Goal: Book appointment/travel/reservation

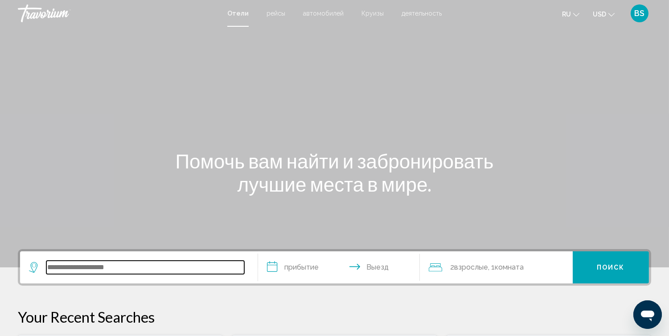
click at [107, 266] on input "Search widget" at bounding box center [145, 267] width 198 height 13
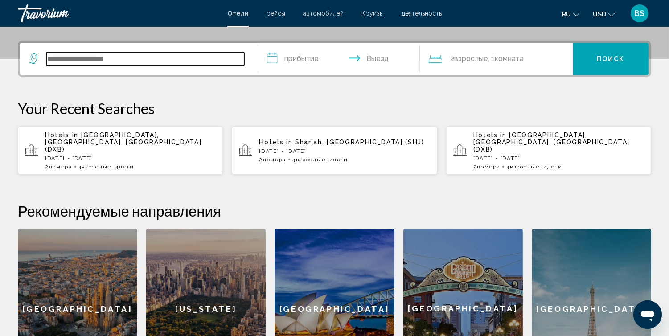
scroll to position [220, 0]
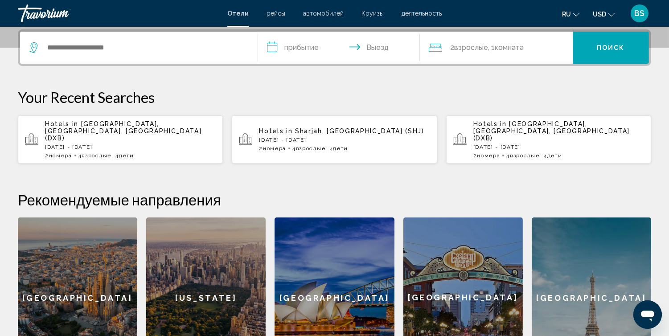
click at [108, 144] on p "[DATE] - [DATE]" at bounding box center [130, 147] width 171 height 6
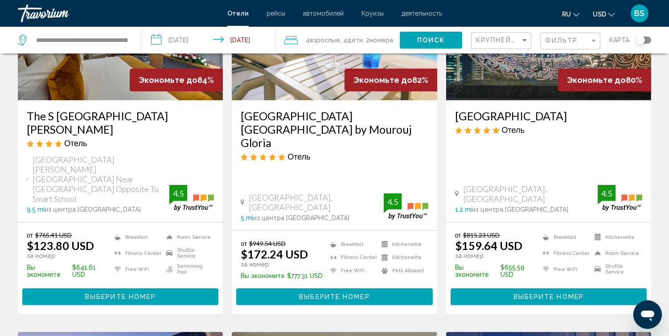
scroll to position [461, 0]
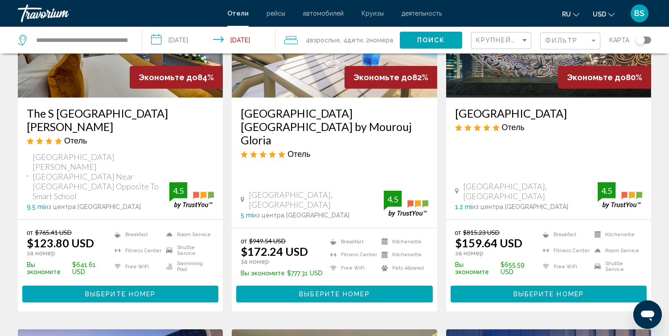
click at [537, 137] on div "[GEOGRAPHIC_DATA] Отель" at bounding box center [548, 122] width 187 height 32
click at [551, 181] on div "[GEOGRAPHIC_DATA] 1.2 mi из центра [GEOGRAPHIC_DATA] от отеля 4.5" at bounding box center [548, 195] width 187 height 29
click at [534, 88] on img "Main content" at bounding box center [548, 26] width 205 height 143
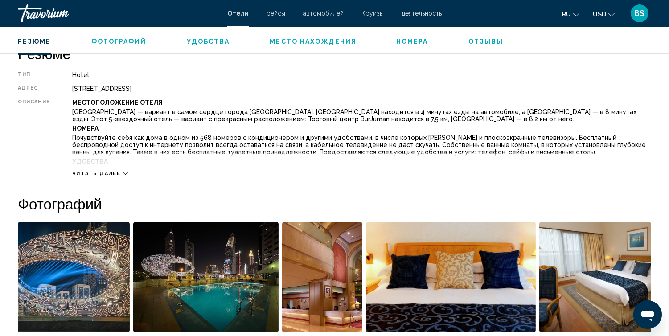
scroll to position [304, 0]
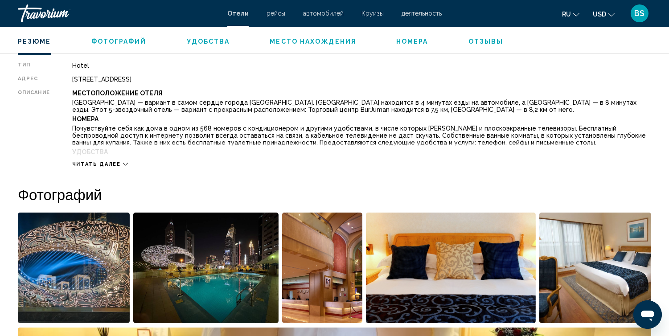
click at [117, 166] on span "Читать далее" at bounding box center [96, 164] width 49 height 6
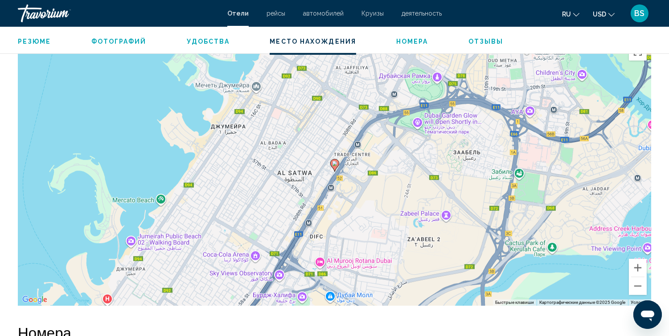
scroll to position [958, 0]
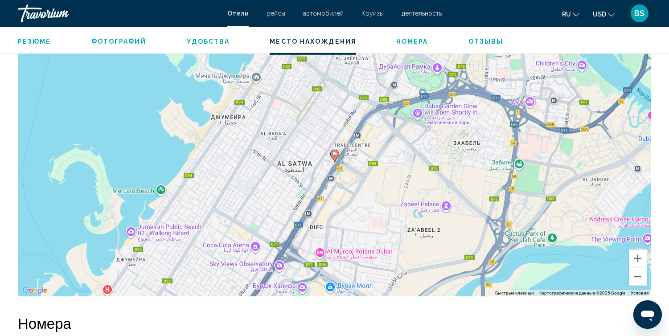
click at [336, 165] on div "Чтобы активировать перетаскивание с помощью клавиатуры, нажмите Alt + Ввод. Пос…" at bounding box center [334, 162] width 633 height 267
click at [335, 159] on icon "Main content" at bounding box center [334, 156] width 8 height 12
click at [634, 258] on button "Увеличить" at bounding box center [638, 258] width 18 height 18
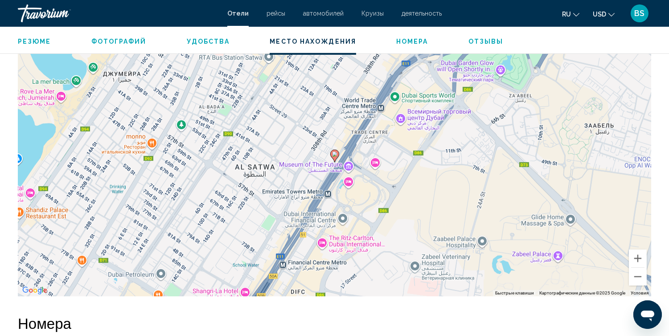
click at [333, 159] on icon "Main content" at bounding box center [334, 156] width 8 height 12
click at [336, 157] on icon "Main content" at bounding box center [334, 156] width 8 height 12
click at [340, 156] on div "Чтобы активировать перетаскивание с помощью клавиатуры, нажмите Alt + Ввод. Пос…" at bounding box center [334, 162] width 633 height 267
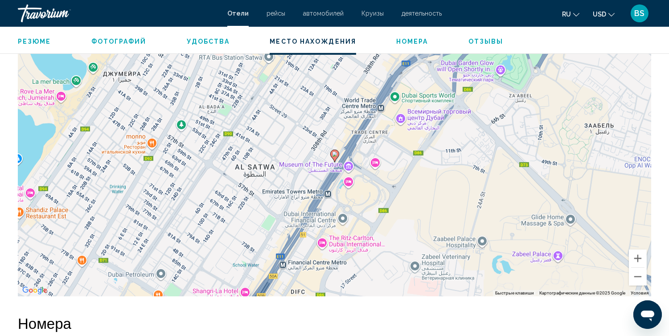
click at [352, 155] on div "Чтобы активировать перетаскивание с помощью клавиатуры, нажмите Alt + Ввод. Пос…" at bounding box center [334, 162] width 633 height 267
click at [342, 155] on div "Чтобы активировать перетаскивание с помощью клавиатуры, нажмите Alt + Ввод. Пос…" at bounding box center [334, 162] width 633 height 267
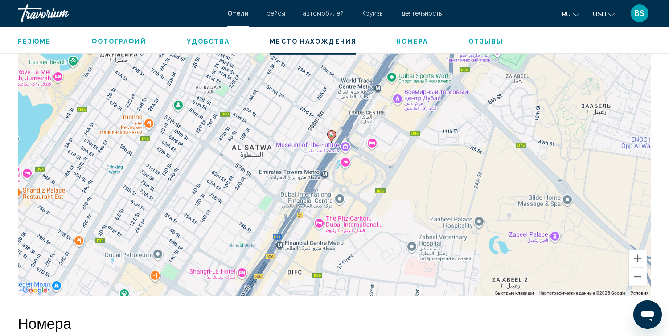
drag, startPoint x: 338, startPoint y: 174, endPoint x: 335, endPoint y: 156, distance: 18.5
click at [335, 156] on div "Чтобы активировать перетаскивание с помощью клавиатуры, нажмите Alt + Ввод. Пос…" at bounding box center [334, 162] width 633 height 267
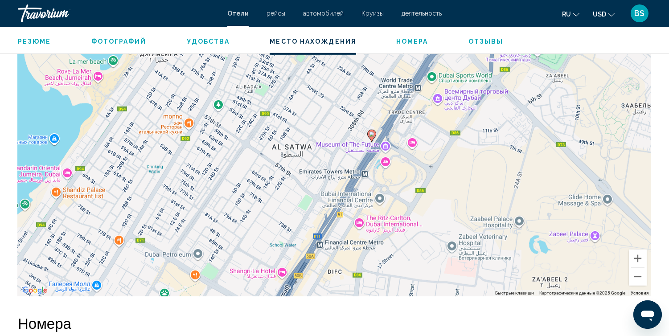
drag, startPoint x: 337, startPoint y: 135, endPoint x: 378, endPoint y: 135, distance: 41.0
click at [378, 135] on div "Чтобы активировать перетаскивание с помощью клавиатуры, нажмите Alt + Ввод. Пос…" at bounding box center [334, 162] width 633 height 267
click at [384, 160] on div "Чтобы активировать перетаскивание с помощью клавиатуры, нажмите Alt + Ввод. Пос…" at bounding box center [334, 162] width 633 height 267
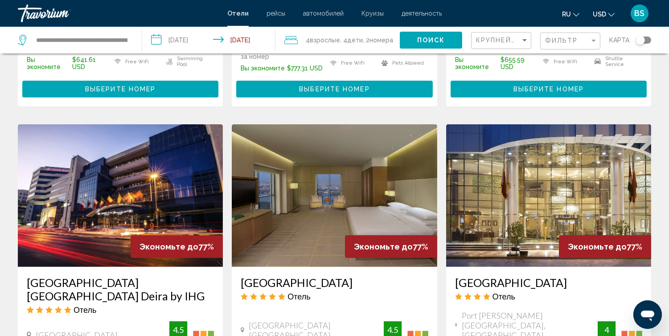
scroll to position [668, 0]
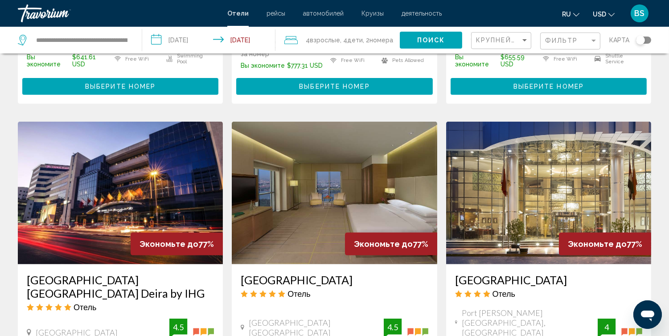
click at [113, 176] on img "Main content" at bounding box center [120, 193] width 205 height 143
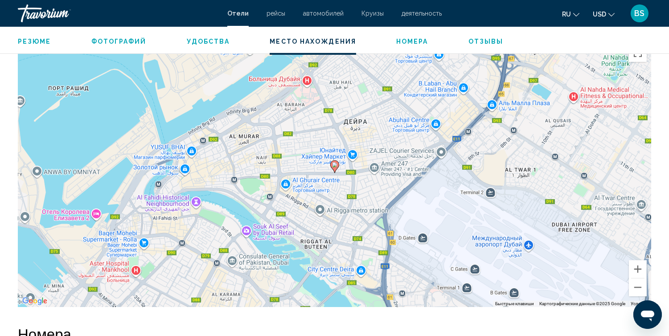
scroll to position [852, 0]
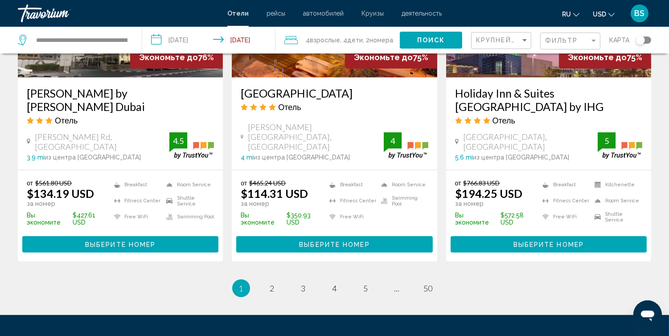
scroll to position [1210, 0]
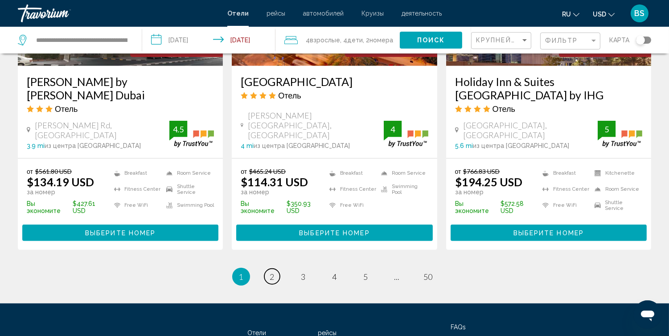
drag, startPoint x: 273, startPoint y: 204, endPoint x: 398, endPoint y: 228, distance: 127.0
click at [273, 272] on span "2" at bounding box center [272, 277] width 4 height 10
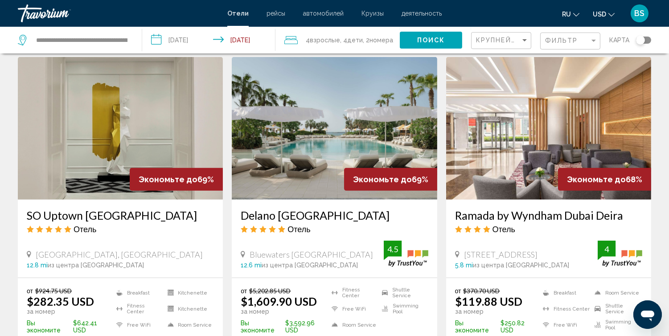
scroll to position [724, 0]
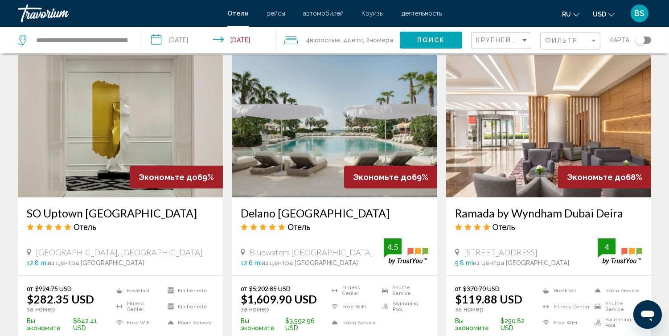
click at [537, 150] on img "Main content" at bounding box center [548, 126] width 205 height 143
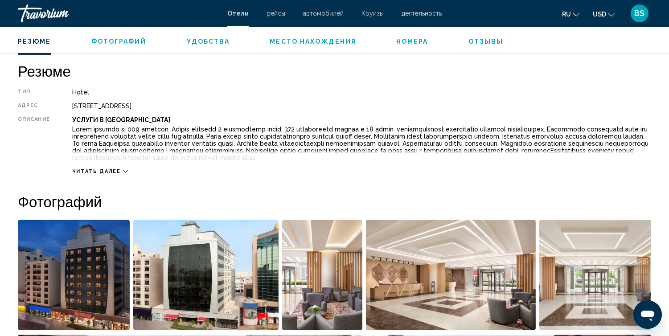
scroll to position [279, 0]
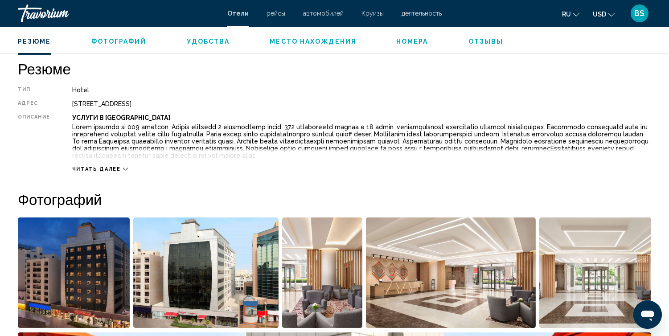
click at [99, 168] on span "Читать далее" at bounding box center [96, 169] width 49 height 6
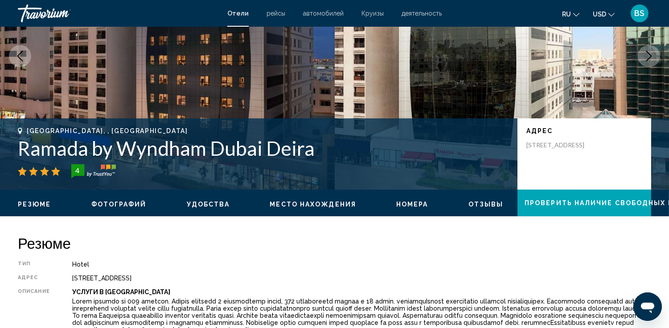
scroll to position [109, 0]
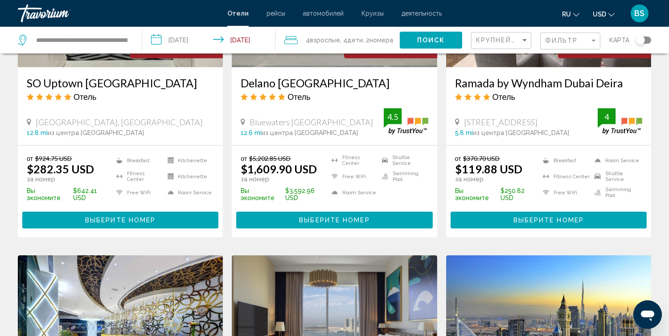
scroll to position [1216, 0]
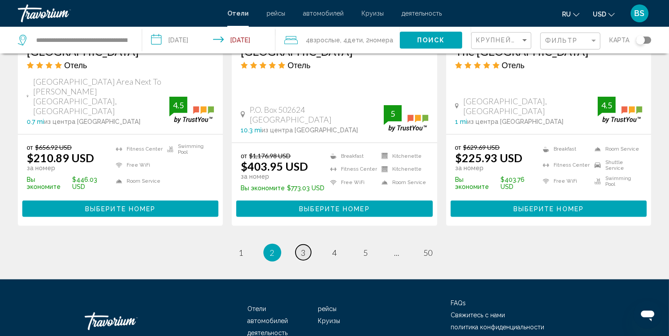
click at [306, 245] on link "page 3" at bounding box center [303, 253] width 16 height 16
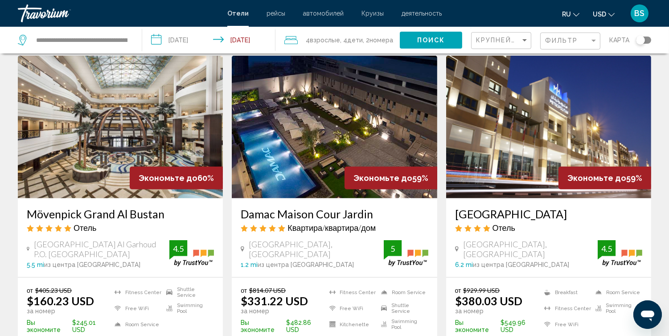
scroll to position [1089, 0]
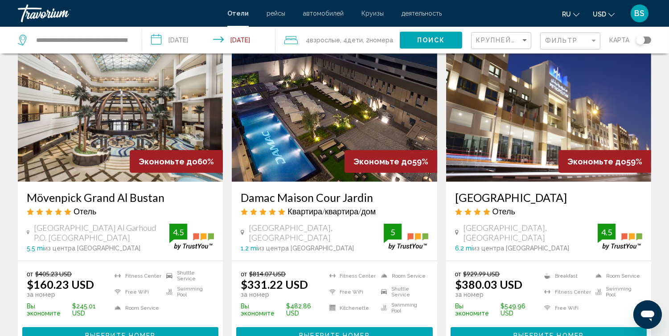
click at [110, 109] on img "Main content" at bounding box center [120, 110] width 205 height 143
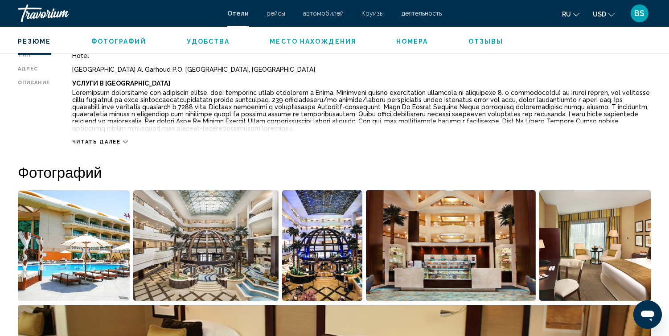
scroll to position [316, 0]
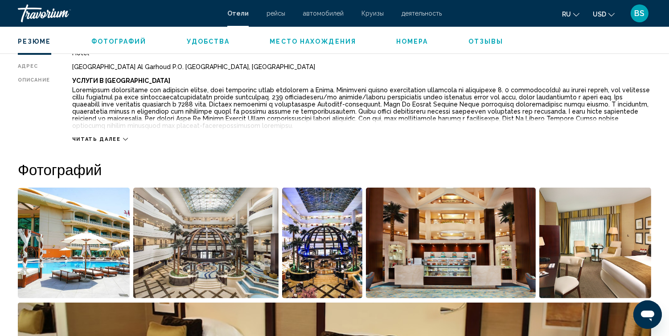
click at [114, 136] on span "Читать далее" at bounding box center [96, 139] width 49 height 6
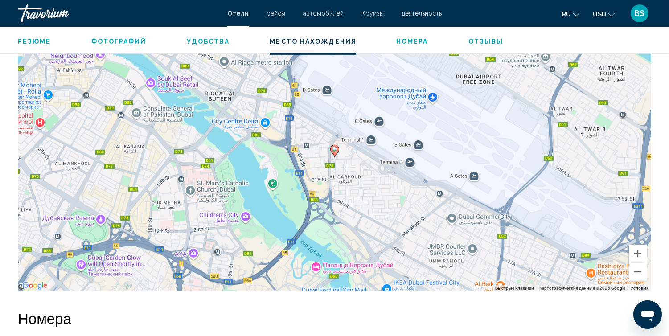
scroll to position [888, 0]
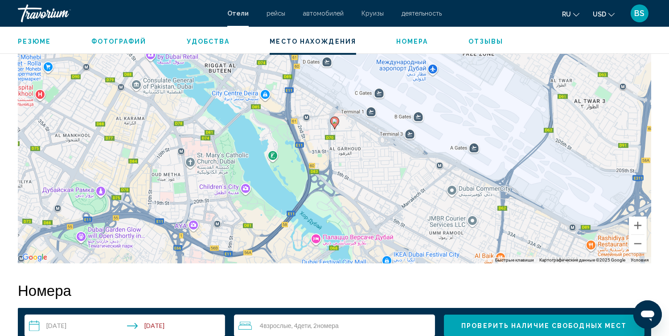
drag, startPoint x: 666, startPoint y: 84, endPoint x: 666, endPoint y: 74, distance: 10.2
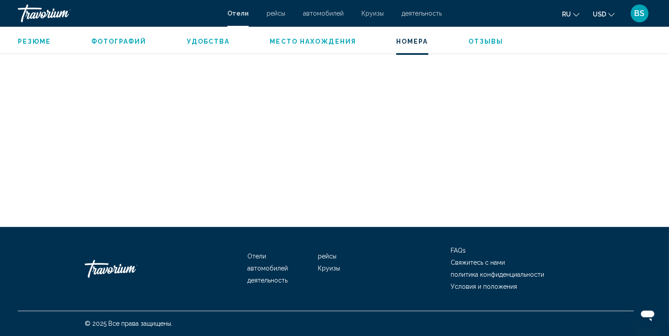
scroll to position [4202, 0]
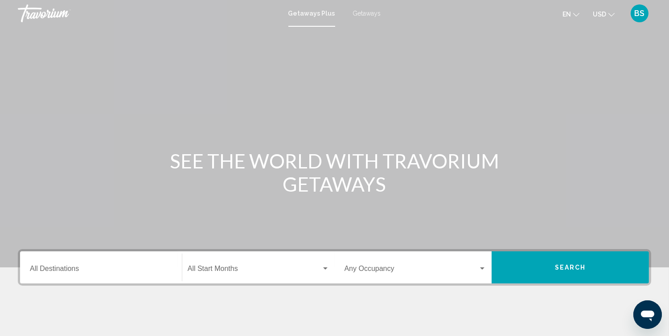
click at [366, 12] on span "Getaways" at bounding box center [367, 13] width 28 height 7
click at [57, 270] on input "Destination All Destinations" at bounding box center [101, 270] width 142 height 8
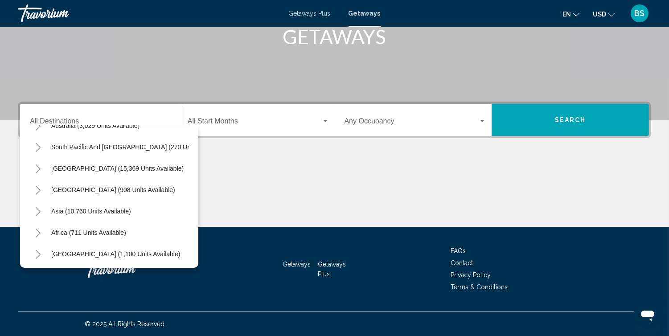
scroll to position [151, 0]
click at [133, 249] on span "Middle East (1,100 units available)" at bounding box center [115, 252] width 129 height 7
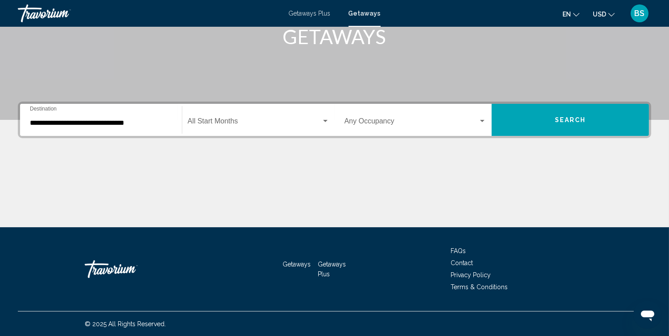
click at [106, 127] on div "**********" at bounding box center [101, 120] width 142 height 28
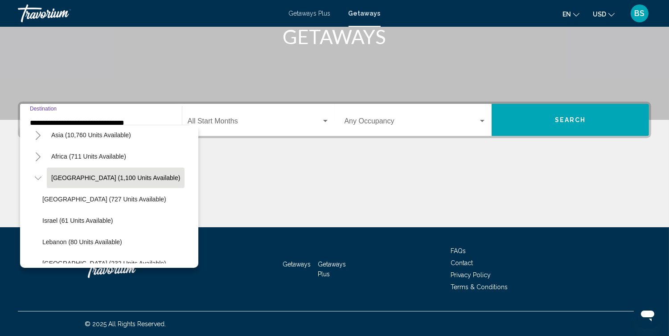
scroll to position [237, 0]
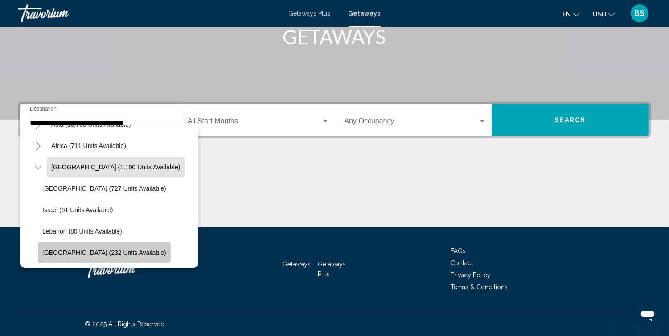
click at [122, 249] on span "United Arab Emirates (232 units available)" at bounding box center [104, 252] width 124 height 7
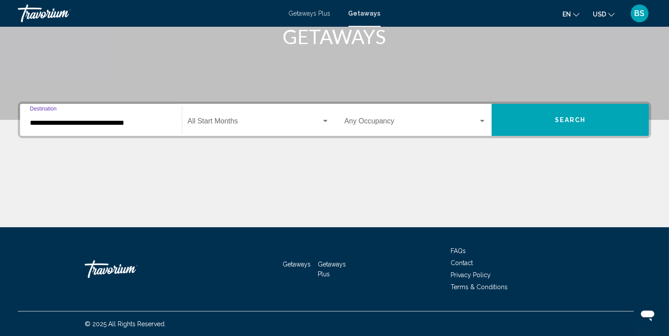
type input "**********"
click at [326, 118] on div "Search widget" at bounding box center [325, 121] width 8 height 7
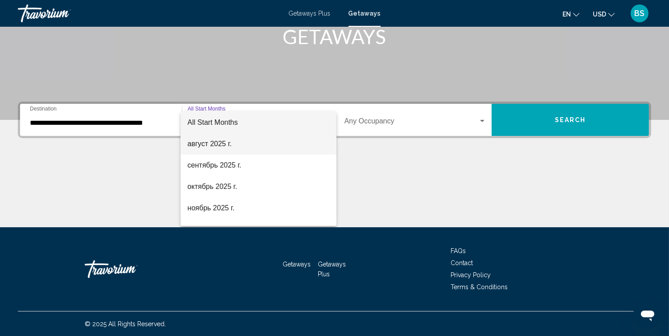
click at [260, 150] on span "август 2025 г." at bounding box center [259, 143] width 142 height 21
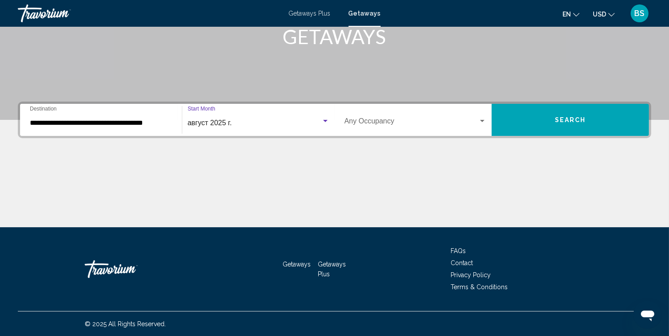
click at [484, 122] on div "Search widget" at bounding box center [482, 121] width 8 height 7
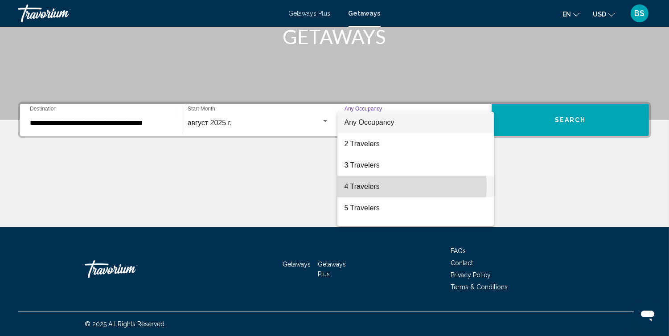
click at [382, 186] on span "4 Travelers" at bounding box center [415, 186] width 142 height 21
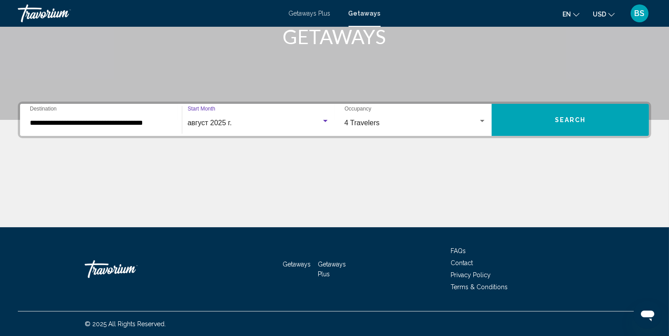
click at [201, 125] on span "август 2025 г." at bounding box center [210, 123] width 44 height 8
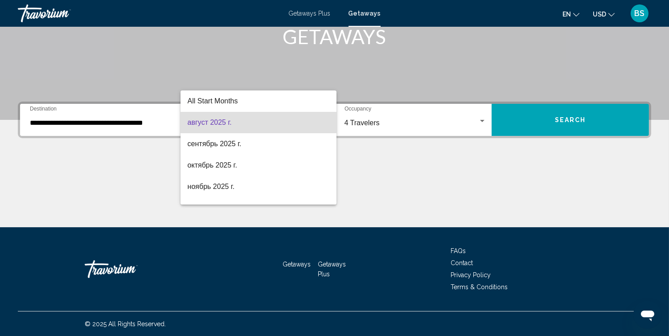
click at [194, 125] on span "август 2025 г." at bounding box center [259, 122] width 142 height 21
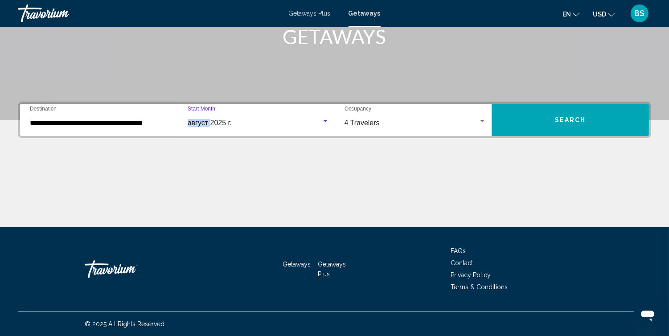
click at [194, 126] on span "август 2025 г." at bounding box center [210, 123] width 44 height 8
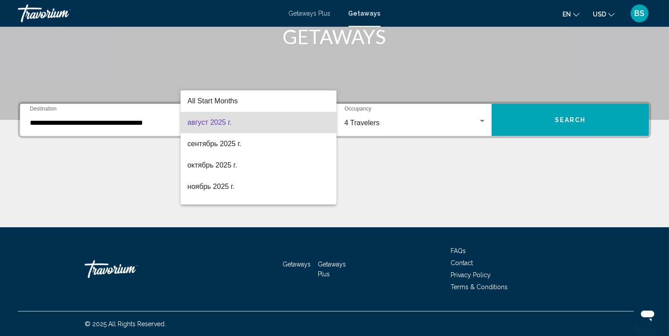
click at [222, 127] on span "август 2025 г." at bounding box center [259, 122] width 142 height 21
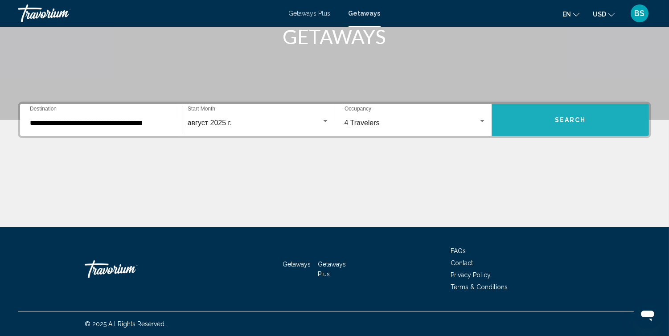
click at [574, 126] on button "Search" at bounding box center [569, 120] width 157 height 32
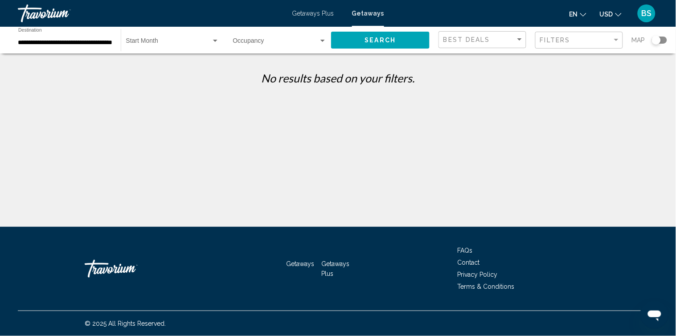
click at [188, 42] on span "Search widget" at bounding box center [168, 42] width 85 height 7
click at [186, 42] on span "All Start Months" at bounding box center [172, 42] width 93 height 19
click at [395, 41] on span "Search" at bounding box center [380, 40] width 31 height 7
click at [161, 43] on span "Search widget" at bounding box center [168, 42] width 85 height 7
drag, startPoint x: 117, startPoint y: 79, endPoint x: 119, endPoint y: 75, distance: 4.6
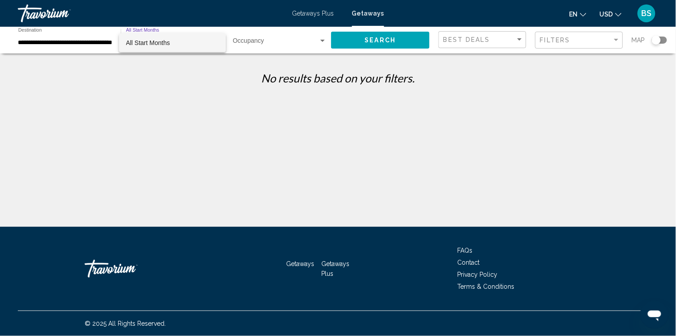
click at [116, 79] on div at bounding box center [338, 168] width 676 height 336
click at [215, 41] on div "Search widget" at bounding box center [215, 41] width 4 height 2
drag, startPoint x: 196, startPoint y: 88, endPoint x: 202, endPoint y: 70, distance: 18.9
click at [195, 87] on div at bounding box center [338, 168] width 676 height 336
click at [215, 41] on div "Search widget" at bounding box center [215, 41] width 4 height 2
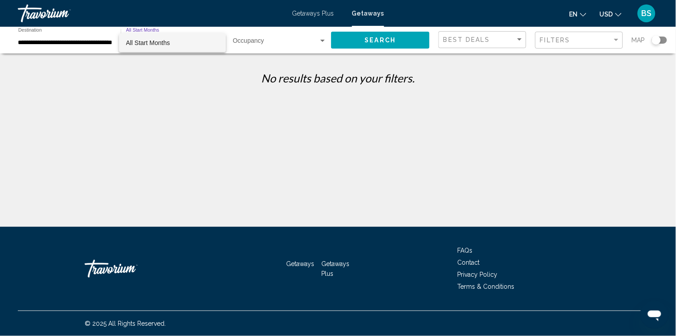
click at [215, 44] on span "All Start Months" at bounding box center [172, 42] width 93 height 19
click at [194, 84] on p "No results based on your filters." at bounding box center [337, 77] width 649 height 13
click at [286, 37] on div "Occupancy Any Occupancy" at bounding box center [280, 40] width 94 height 25
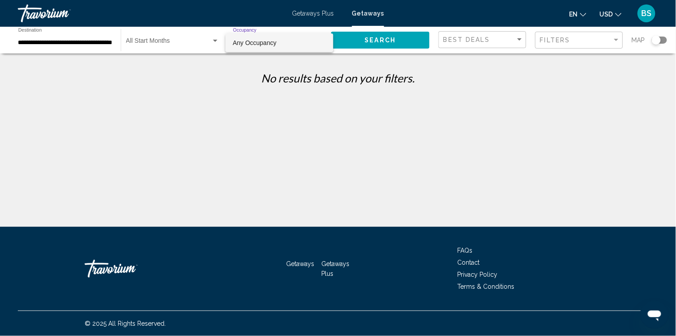
click at [269, 60] on div at bounding box center [338, 168] width 676 height 336
click at [93, 42] on input "**********" at bounding box center [65, 42] width 94 height 7
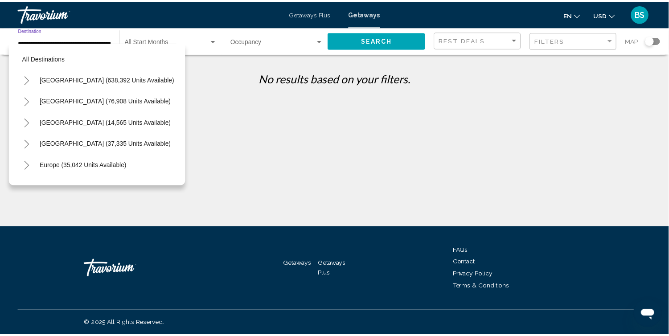
scroll to position [237, 0]
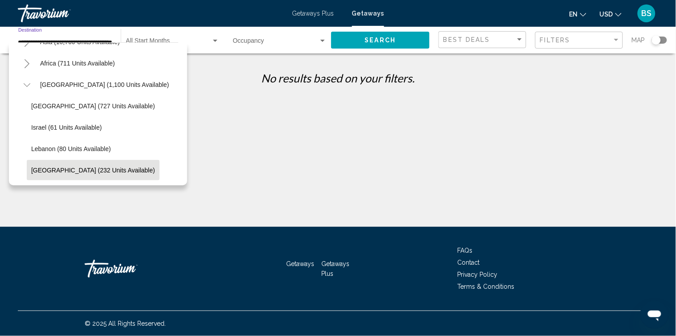
click at [104, 166] on button "United Arab Emirates (232 units available)" at bounding box center [93, 170] width 133 height 20
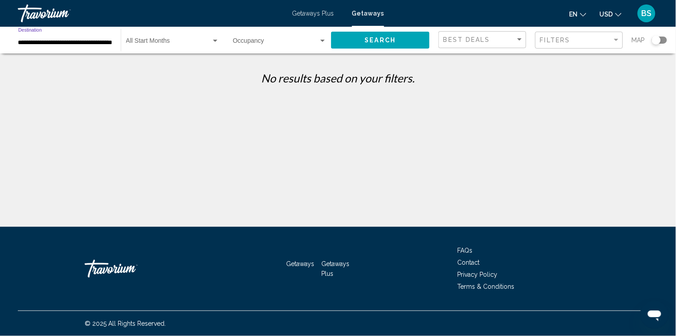
click at [378, 45] on button "Search" at bounding box center [380, 40] width 98 height 16
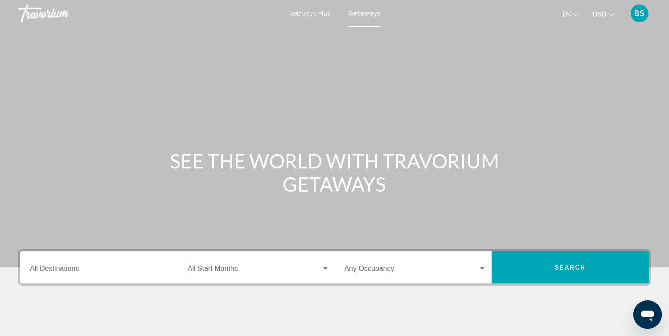
click at [91, 258] on div "Destination All Destinations" at bounding box center [101, 268] width 142 height 28
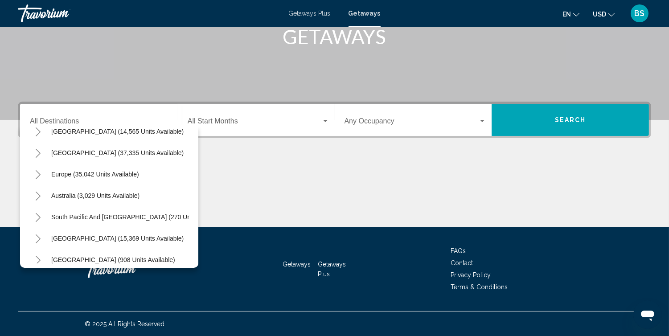
scroll to position [151, 0]
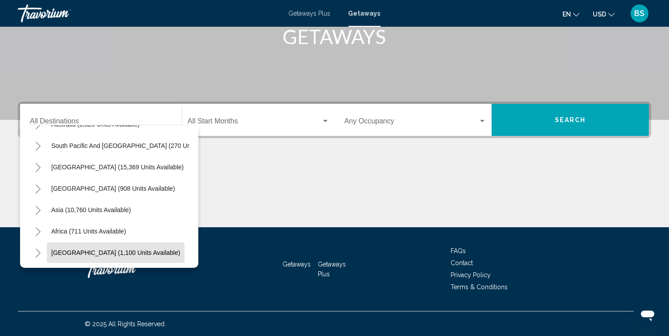
click at [92, 249] on span "Middle East (1,100 units available)" at bounding box center [115, 252] width 129 height 7
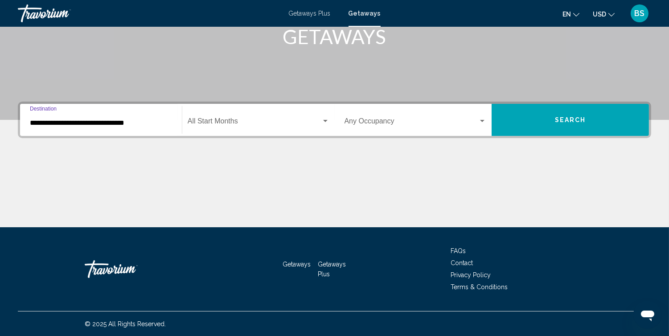
click at [57, 122] on input "**********" at bounding box center [101, 123] width 142 height 8
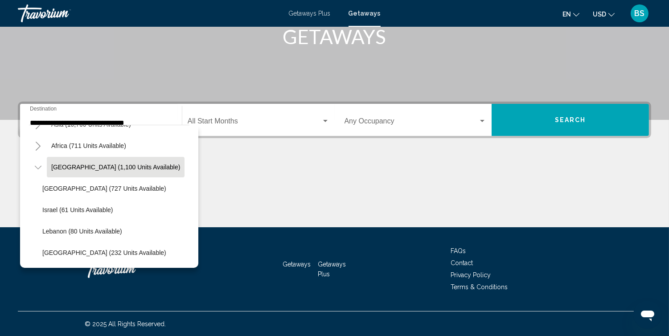
scroll to position [237, 0]
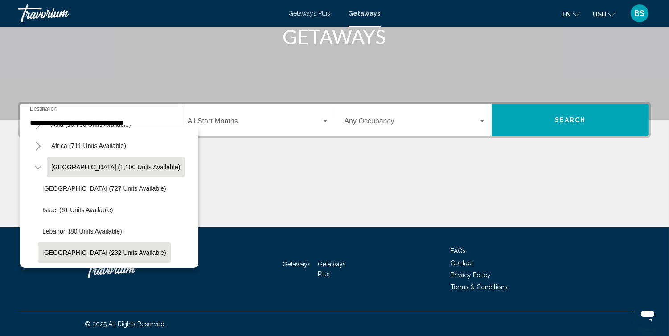
click at [114, 249] on span "United Arab Emirates (232 units available)" at bounding box center [104, 252] width 124 height 7
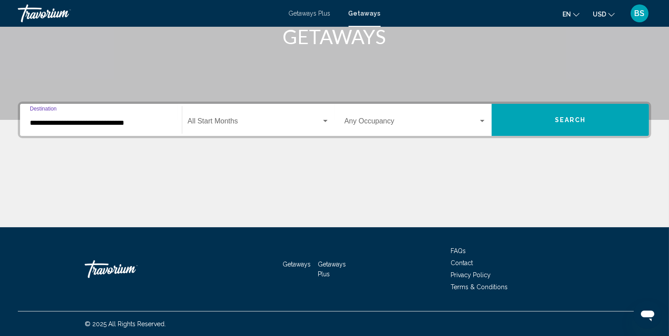
type input "**********"
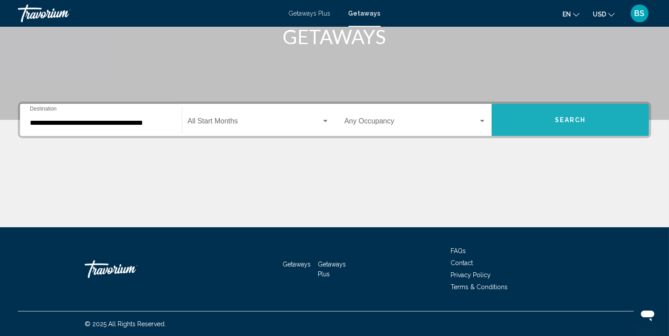
click at [546, 119] on button "Search" at bounding box center [569, 120] width 157 height 32
